Goal: Check status: Check status

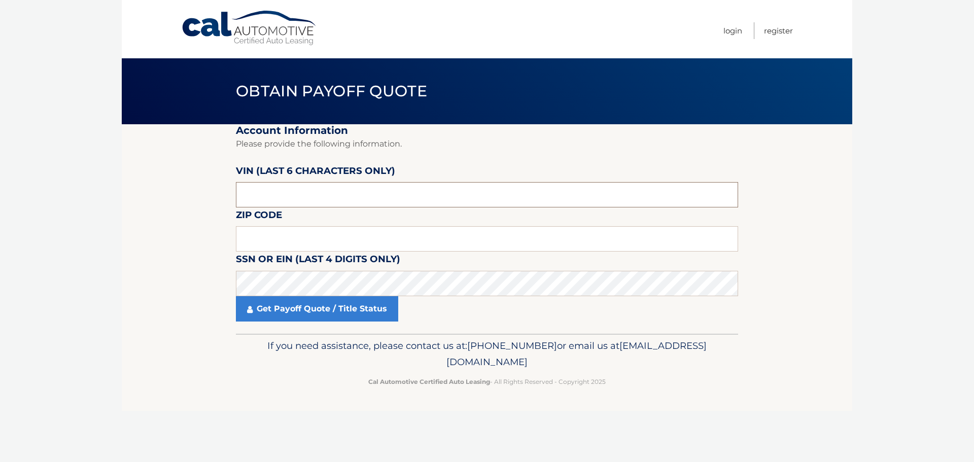
click at [297, 187] on input "text" at bounding box center [487, 194] width 502 height 25
type input "535956"
click at [273, 246] on input "text" at bounding box center [487, 238] width 502 height 25
type input "33467"
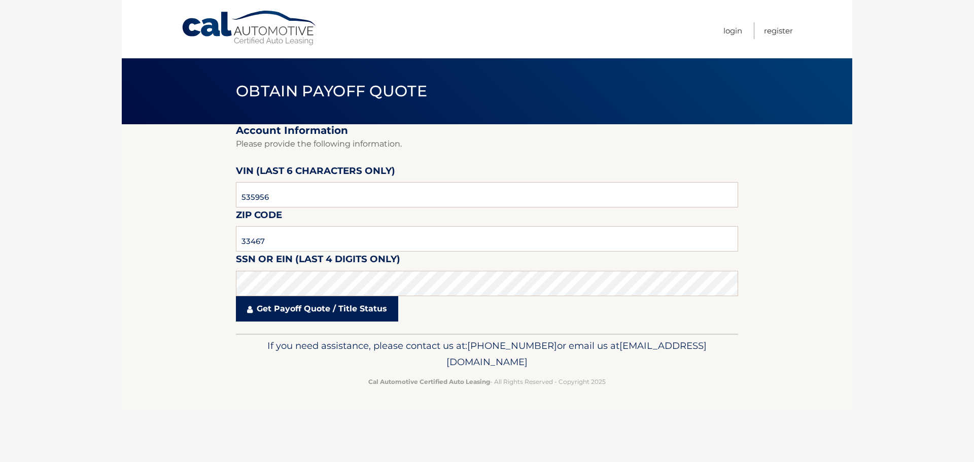
click at [285, 313] on link "Get Payoff Quote / Title Status" at bounding box center [317, 308] width 162 height 25
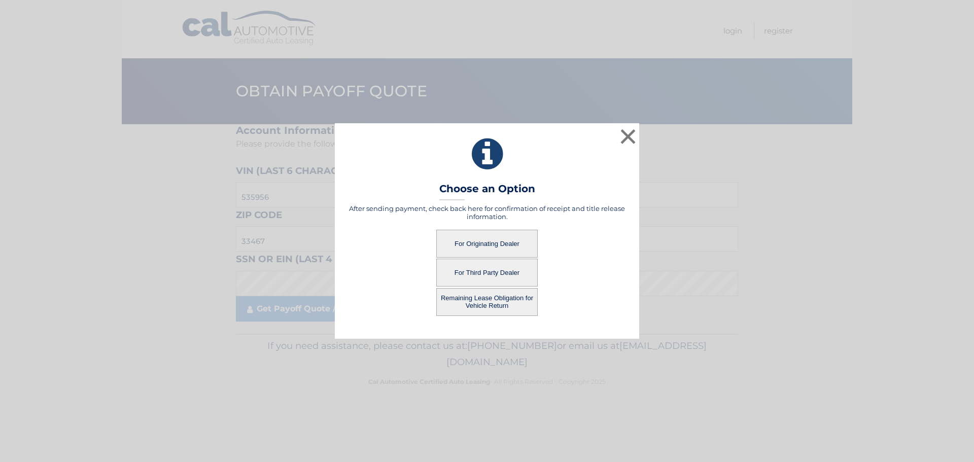
click at [490, 250] on button "For Originating Dealer" at bounding box center [486, 244] width 101 height 28
click at [497, 242] on button "For Originating Dealer" at bounding box center [486, 244] width 101 height 28
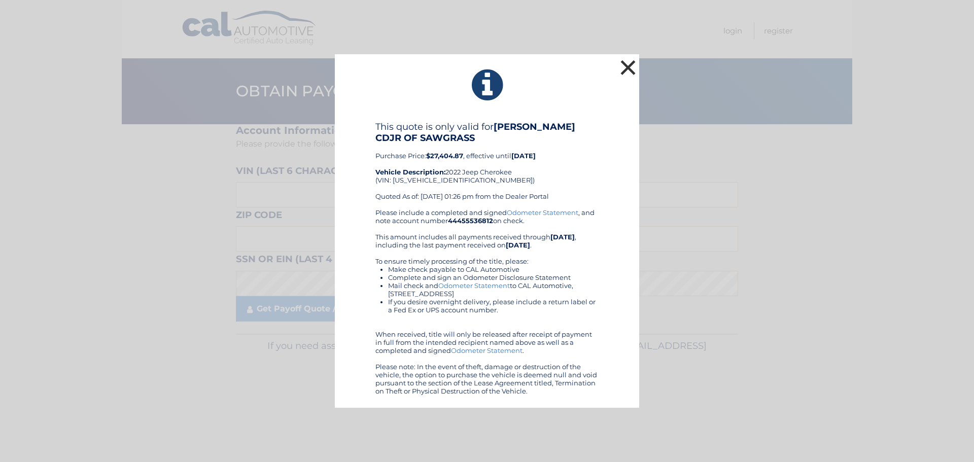
click at [628, 65] on button "×" at bounding box center [628, 67] width 20 height 20
